Goal: Transaction & Acquisition: Purchase product/service

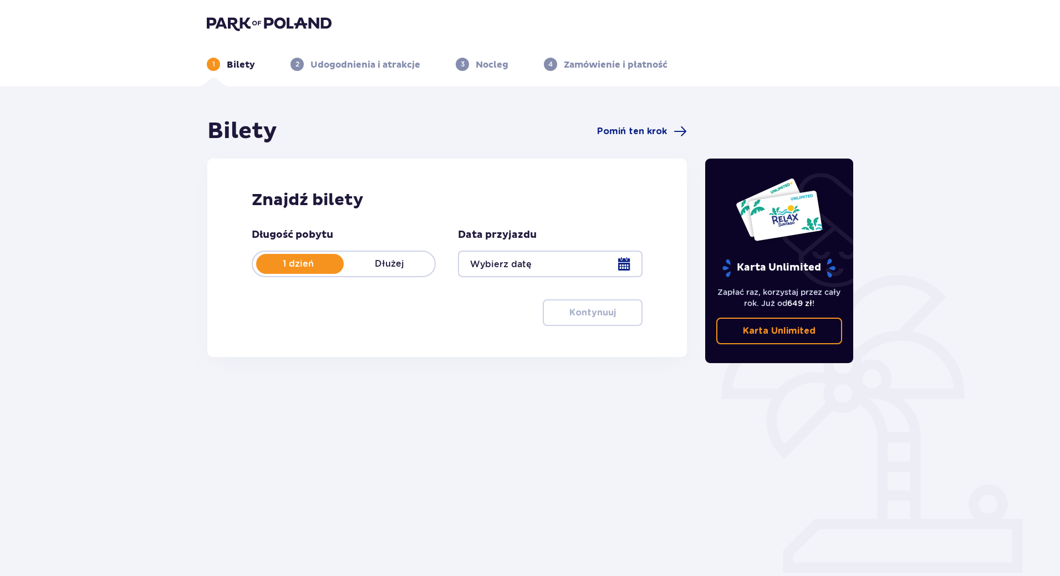
click at [574, 260] on div at bounding box center [550, 263] width 184 height 27
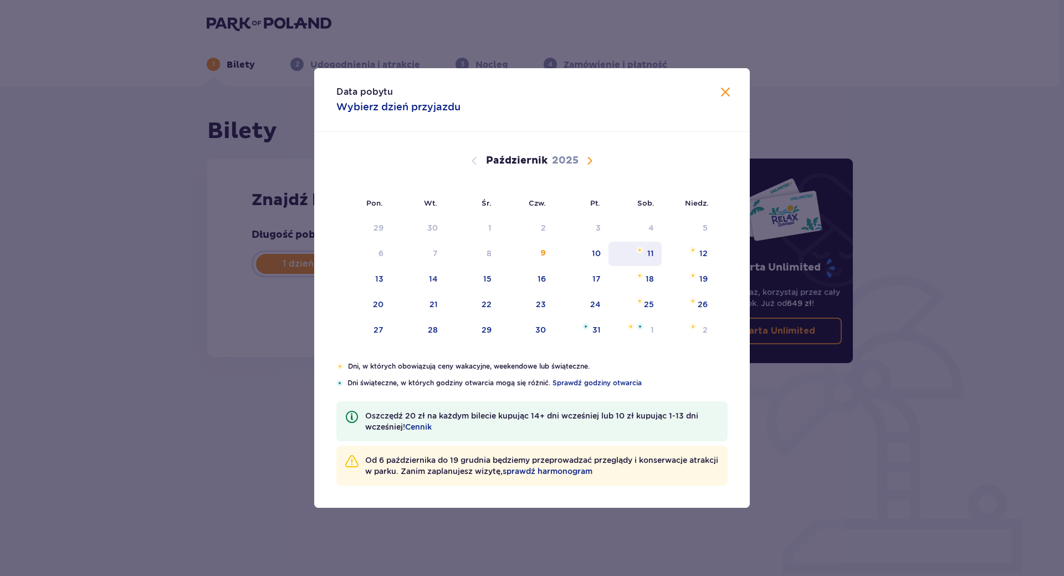
click at [646, 256] on div "11" at bounding box center [635, 254] width 54 height 24
type input "[DATE]"
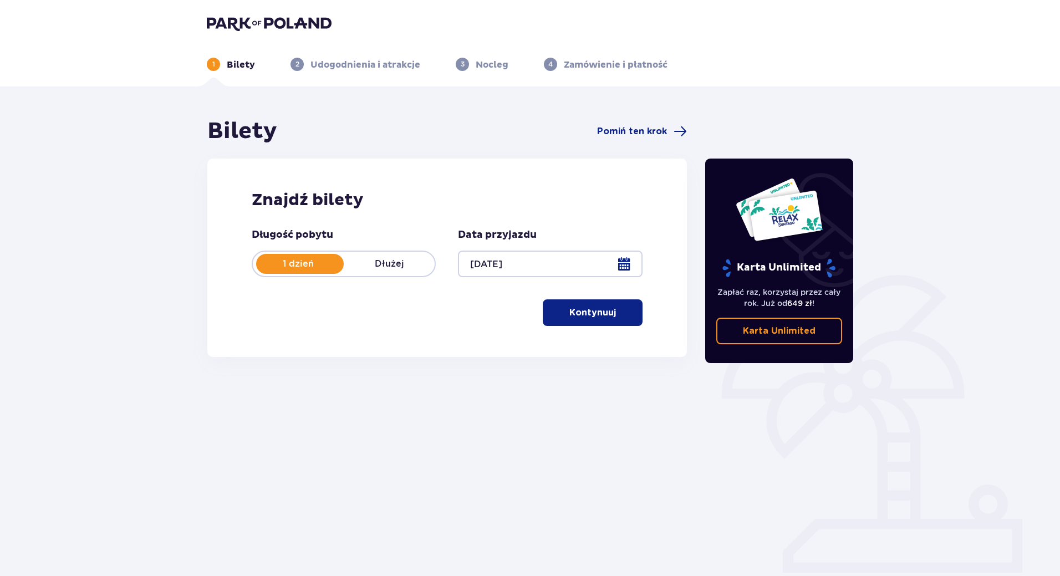
click at [610, 309] on button "Kontynuuj" at bounding box center [593, 312] width 100 height 27
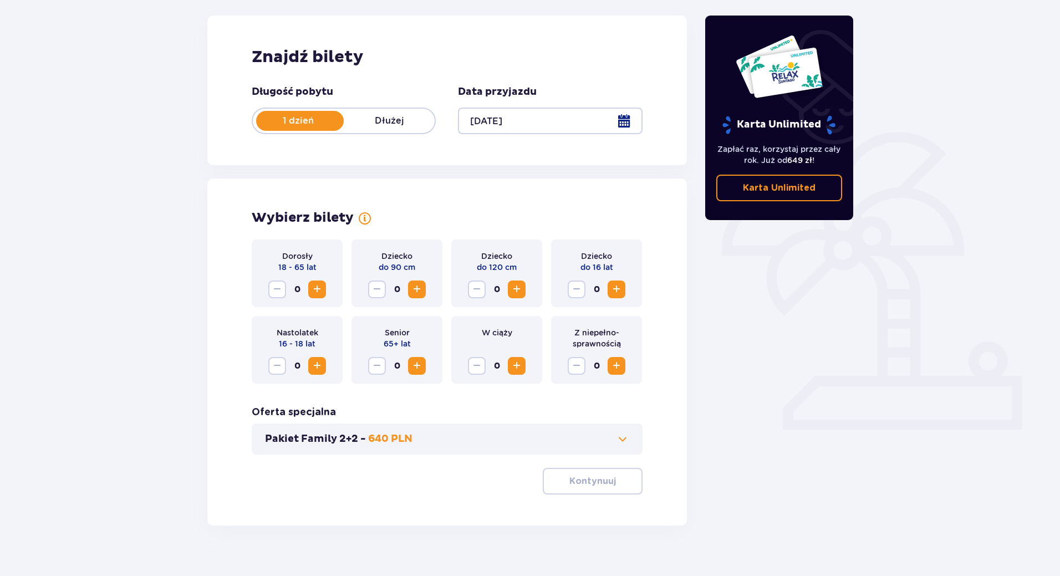
scroll to position [159, 0]
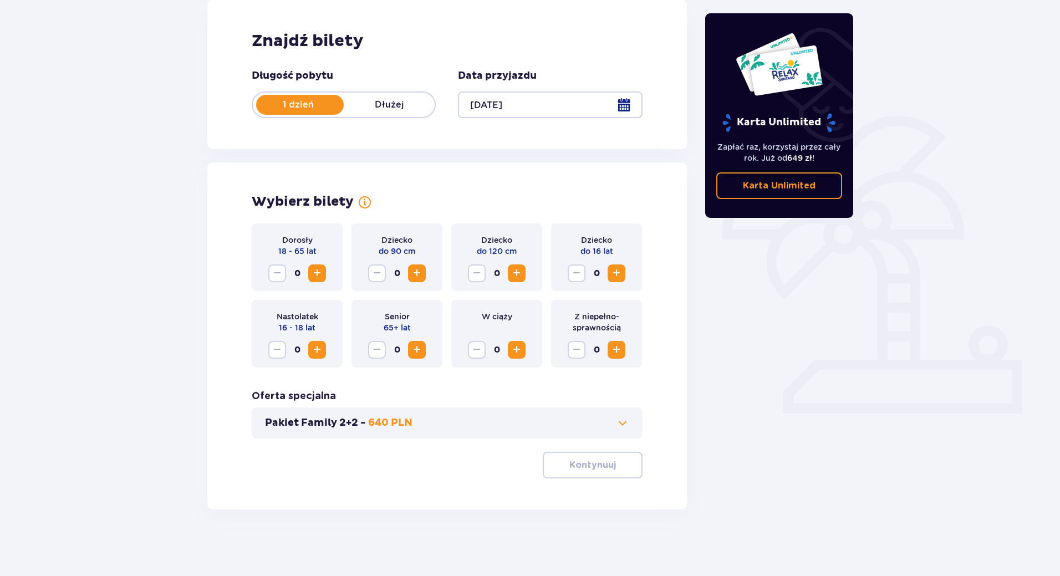
click at [319, 269] on span "Zwiększ" at bounding box center [316, 273] width 13 height 13
click at [619, 277] on span "Zwiększ" at bounding box center [616, 273] width 13 height 13
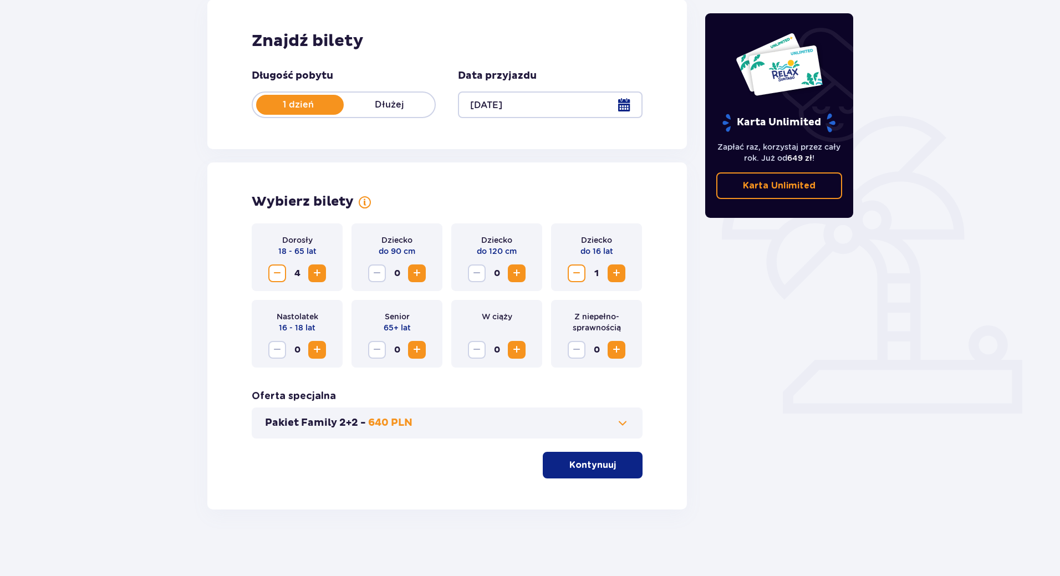
click at [592, 463] on p "Kontynuuj" at bounding box center [592, 465] width 47 height 12
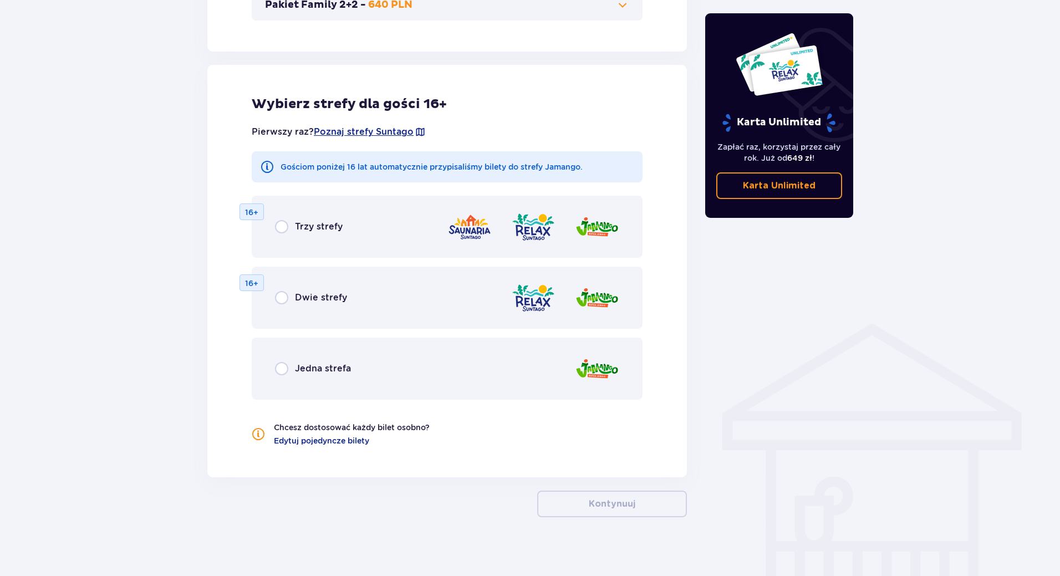
scroll to position [585, 0]
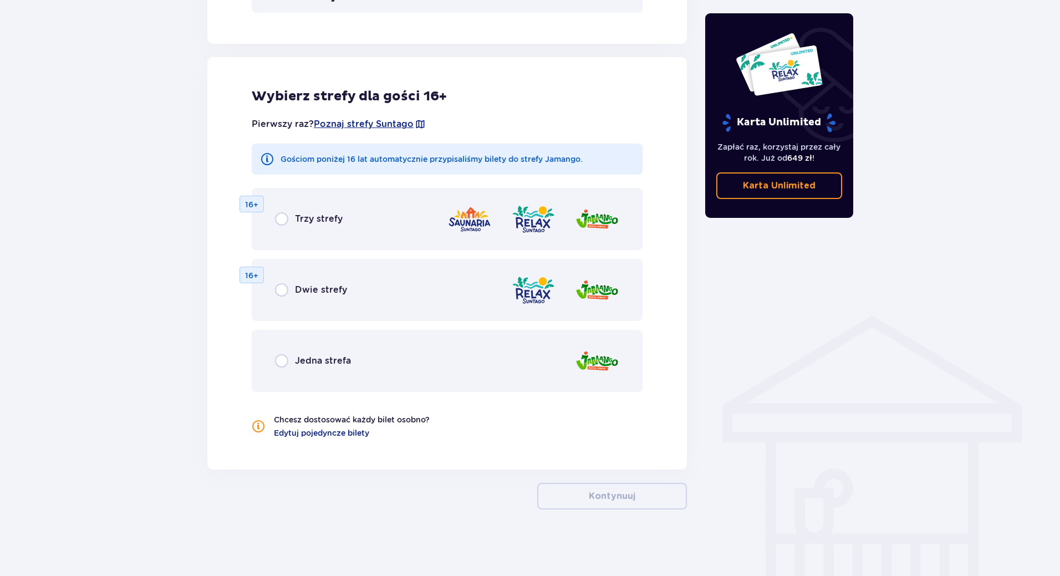
click at [320, 366] on span "Jedna strefa" at bounding box center [323, 361] width 56 height 12
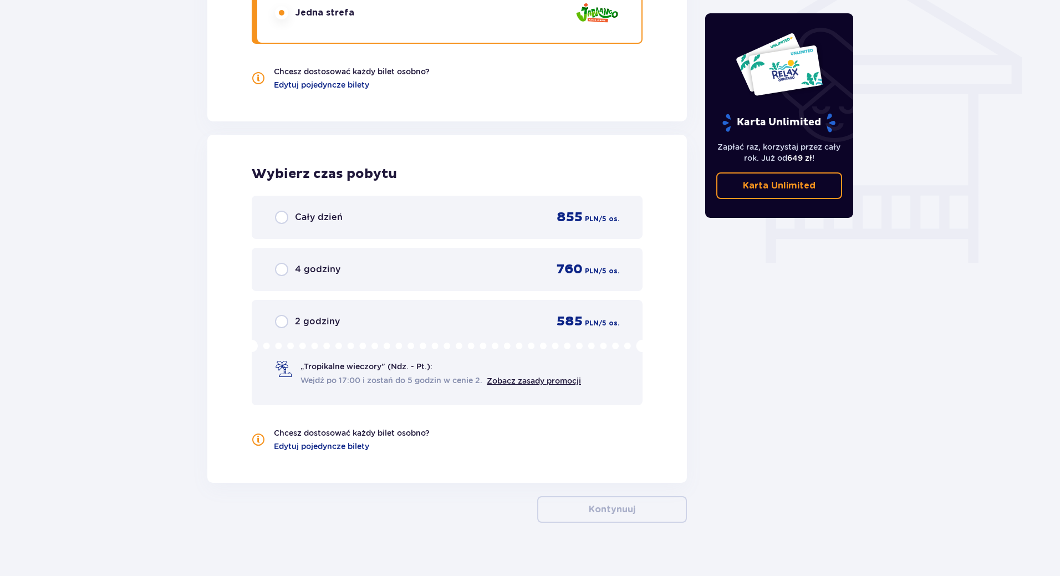
scroll to position [946, 0]
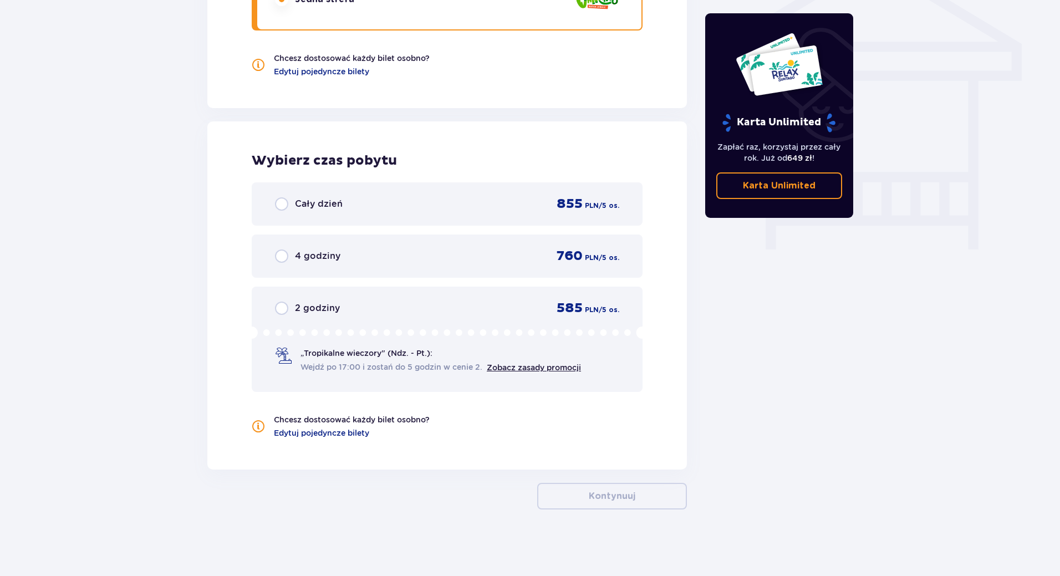
click at [337, 207] on span "Cały dzień" at bounding box center [319, 204] width 48 height 12
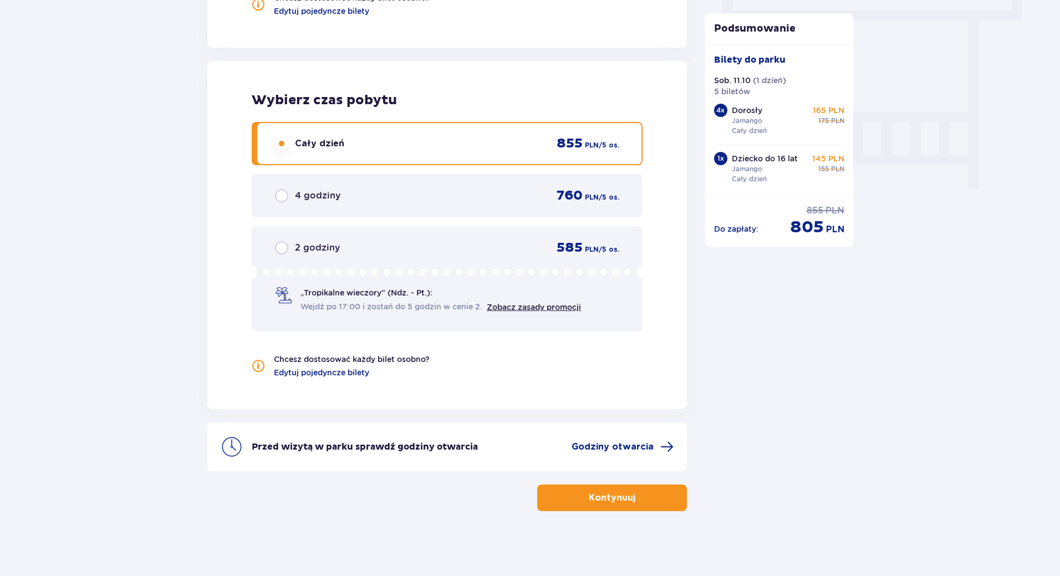
scroll to position [1008, 0]
click at [635, 500] on span "button" at bounding box center [637, 495] width 13 height 13
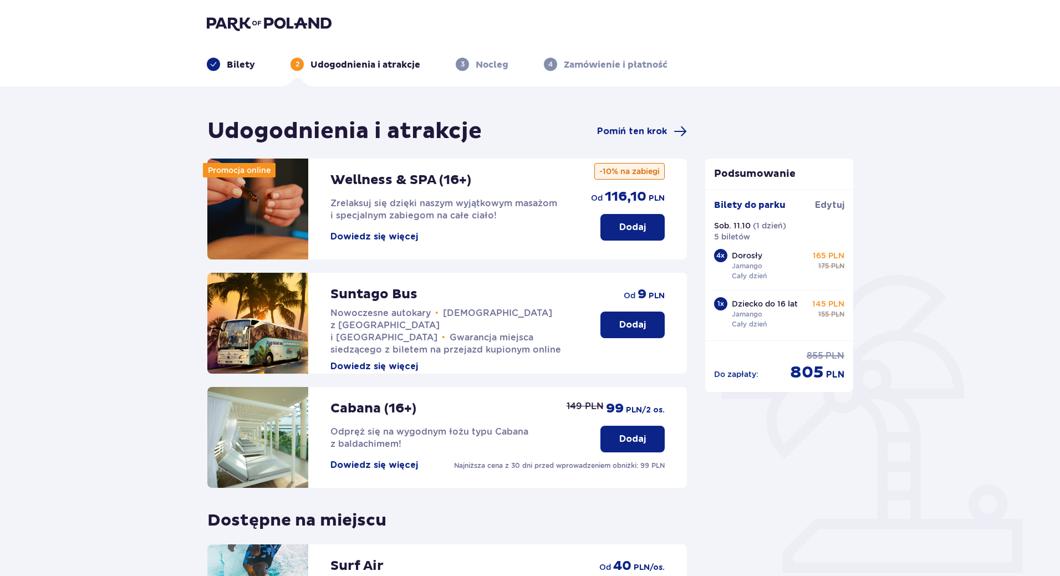
scroll to position [176, 0]
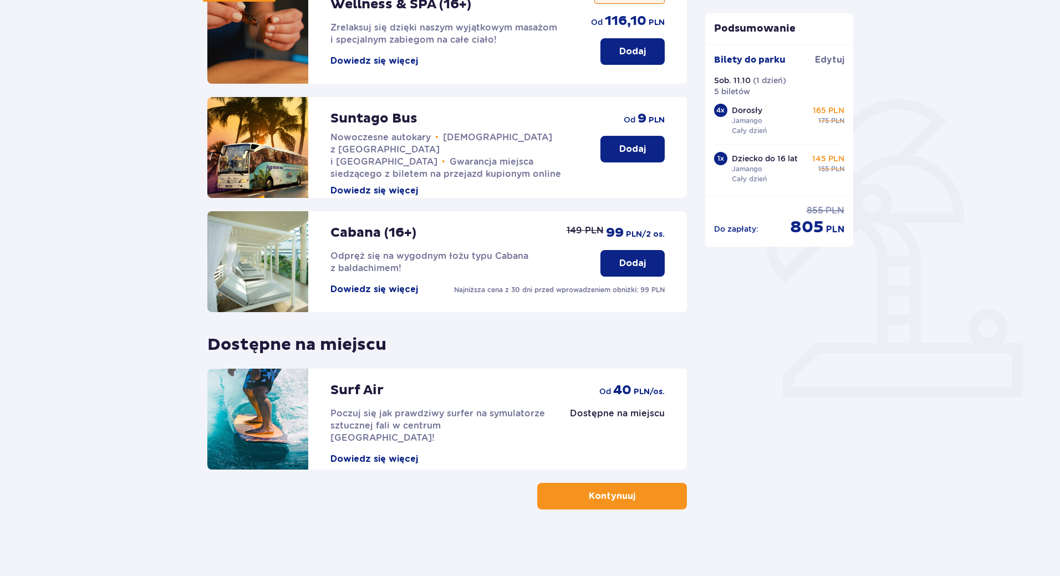
click at [591, 499] on p "Kontynuuj" at bounding box center [612, 496] width 47 height 12
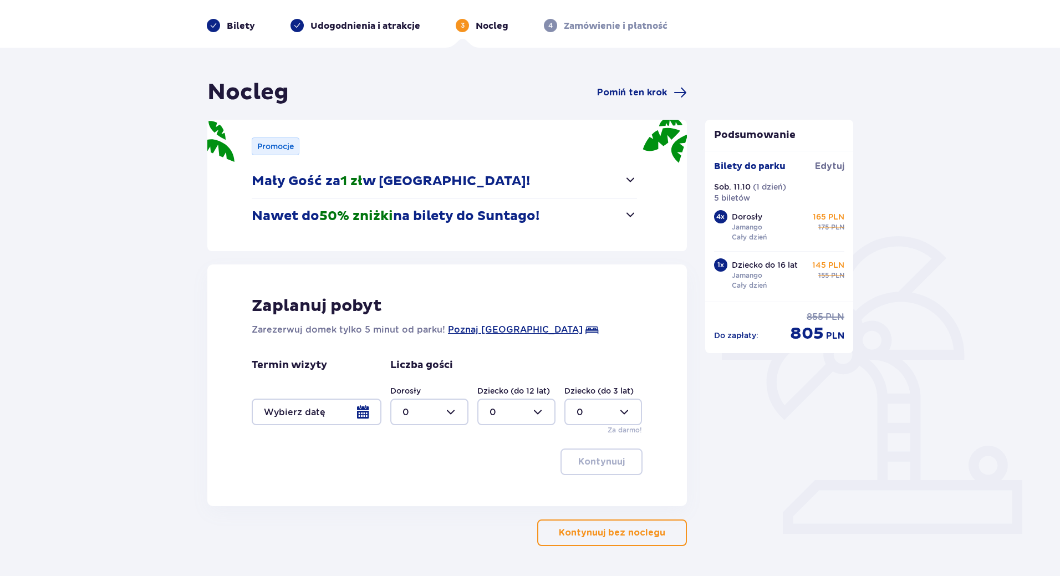
scroll to position [75, 0]
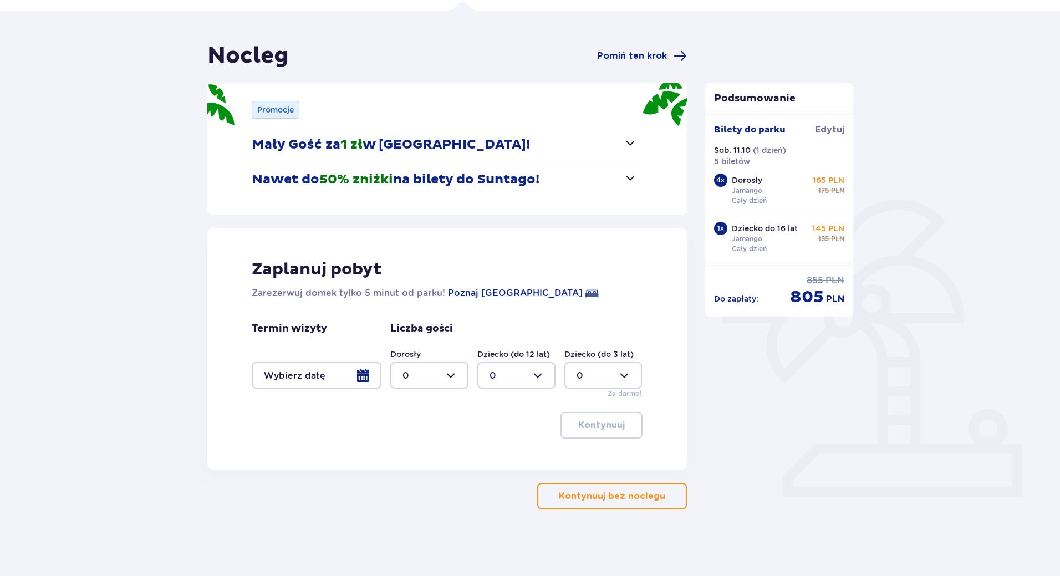
click at [599, 512] on div "Nocleg Pomiń ten krok Promocje Mały Gość za 1 zł w [GEOGRAPHIC_DATA]! Noc za zł…" at bounding box center [530, 293] width 1060 height 565
click at [604, 494] on p "Kontynuuj bez noclegu" at bounding box center [612, 496] width 106 height 12
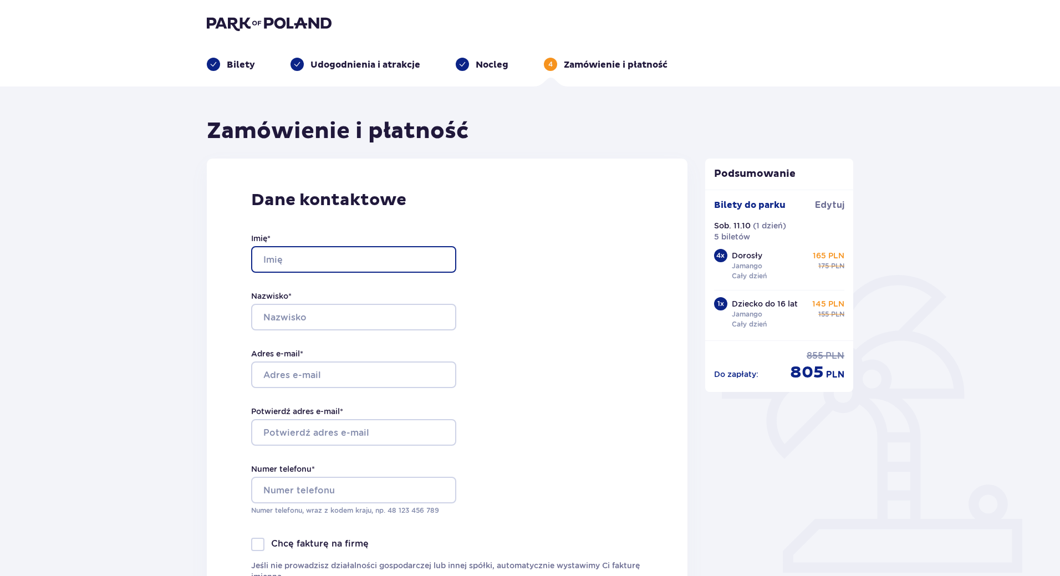
click at [272, 257] on input "Imię *" at bounding box center [353, 259] width 205 height 27
type input "[PERSON_NAME]"
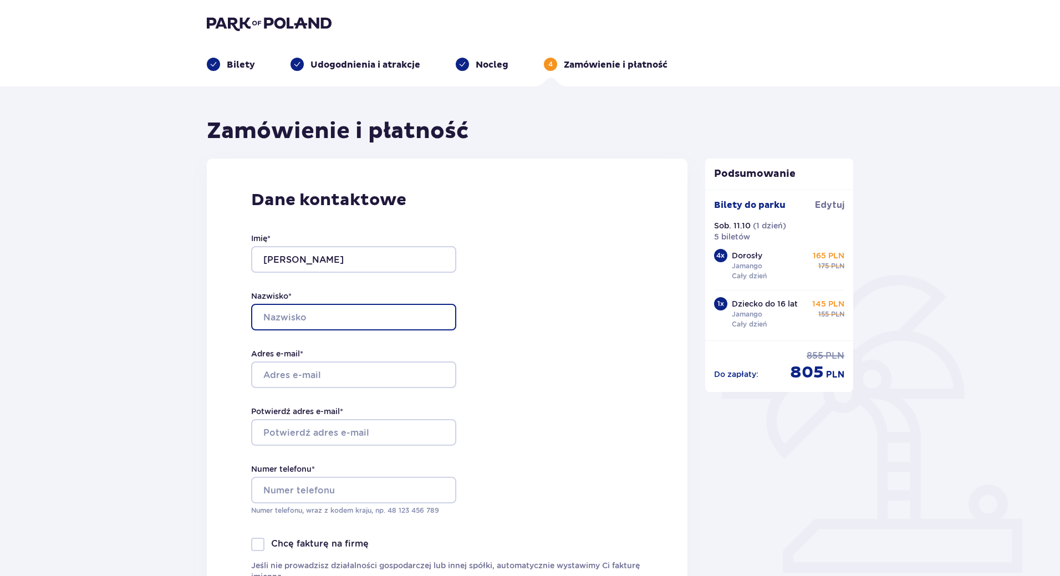
click at [315, 310] on input "Nazwisko *" at bounding box center [353, 317] width 205 height 27
type input "Szczęsna"
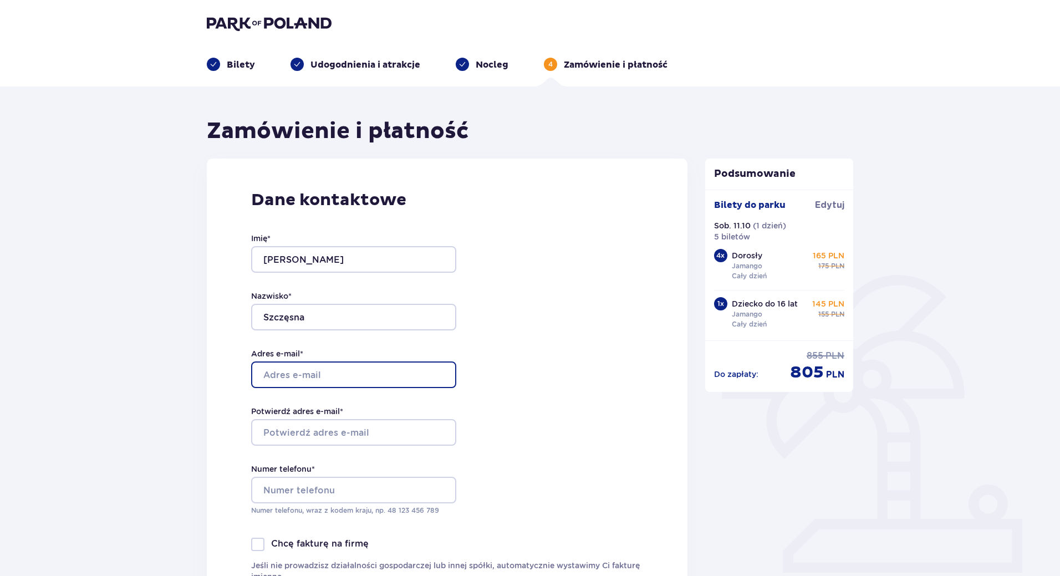
click at [332, 372] on input "Adres e-mail *" at bounding box center [353, 374] width 205 height 27
type input "[EMAIL_ADDRESS][DOMAIN_NAME]"
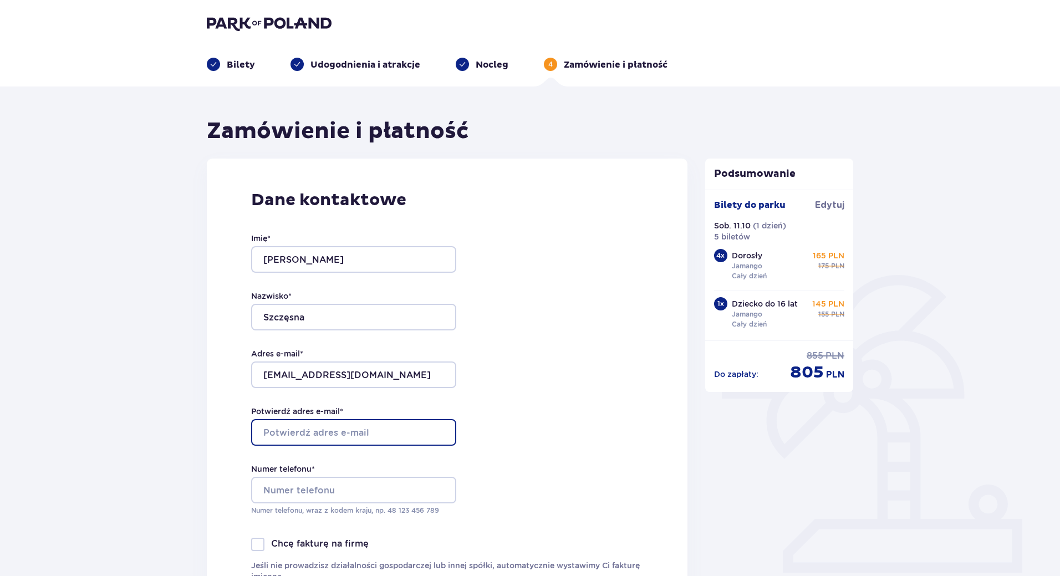
click at [323, 436] on input "Potwierdź adres e-mail *" at bounding box center [353, 432] width 205 height 27
type input "[EMAIL_ADDRESS][DOMAIN_NAME]"
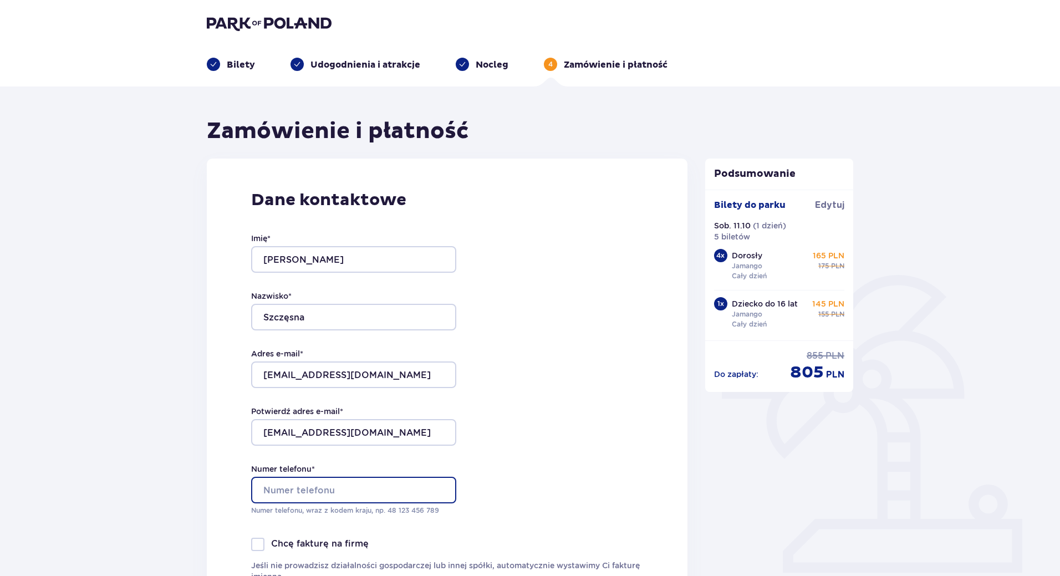
click at [321, 488] on input "Numer telefonu *" at bounding box center [353, 490] width 205 height 27
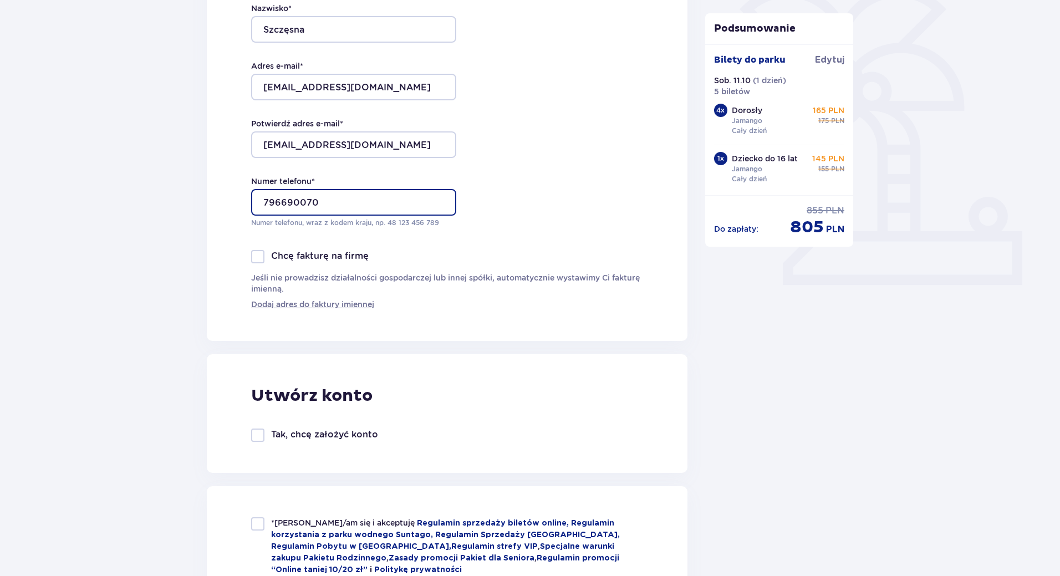
scroll to position [443, 0]
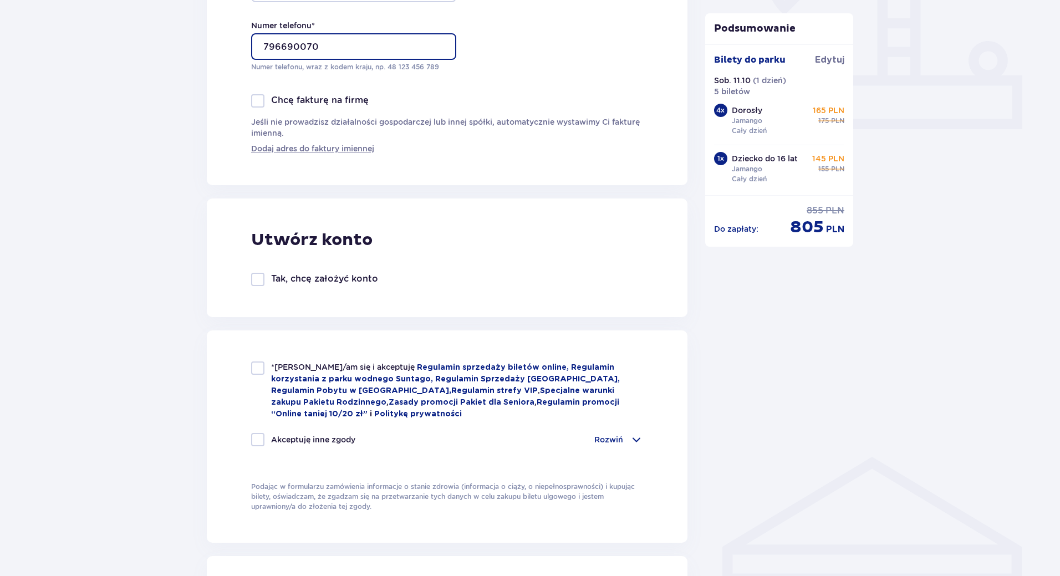
type input "796690070"
click at [263, 371] on div at bounding box center [257, 367] width 13 height 13
checkbox input "true"
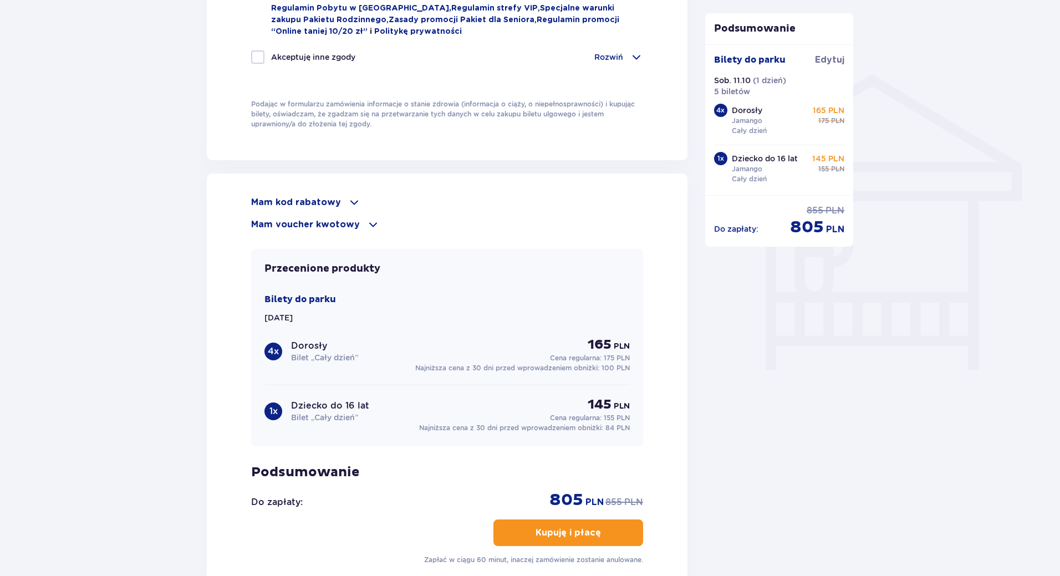
scroll to position [831, 0]
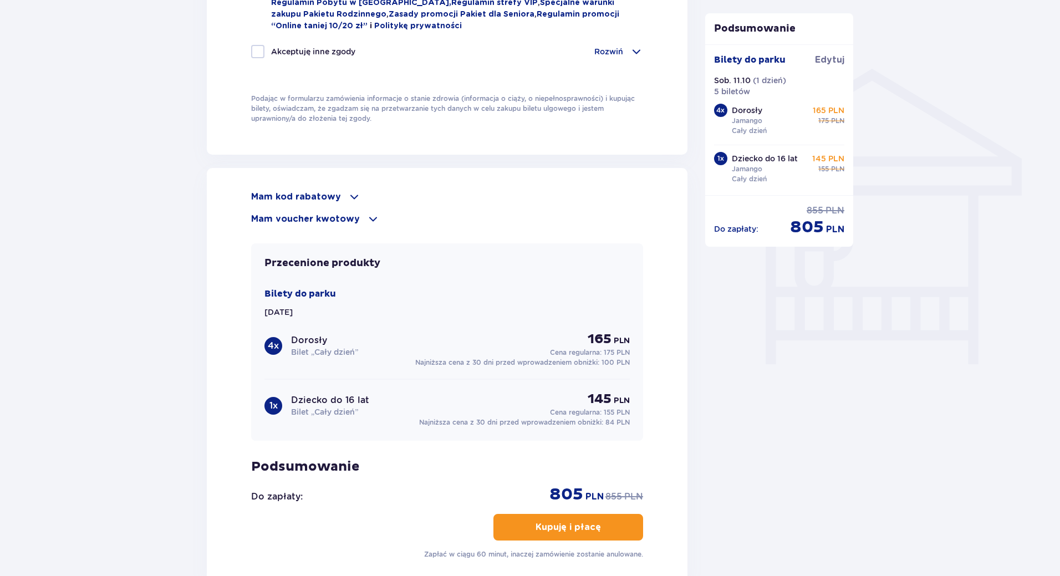
click at [596, 530] on span "button" at bounding box center [602, 526] width 13 height 13
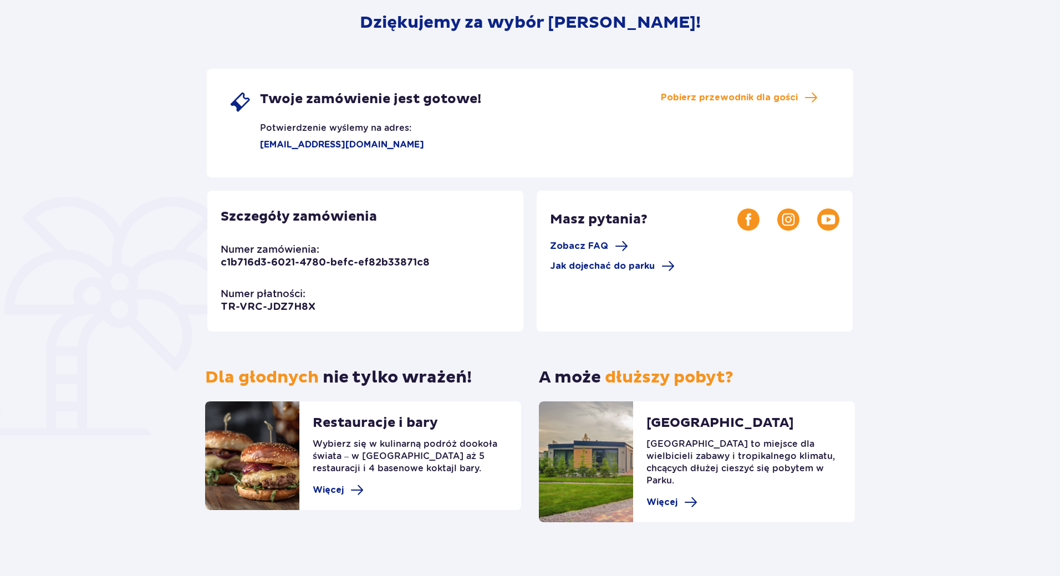
scroll to position [141, 0]
